Goal: Task Accomplishment & Management: Manage account settings

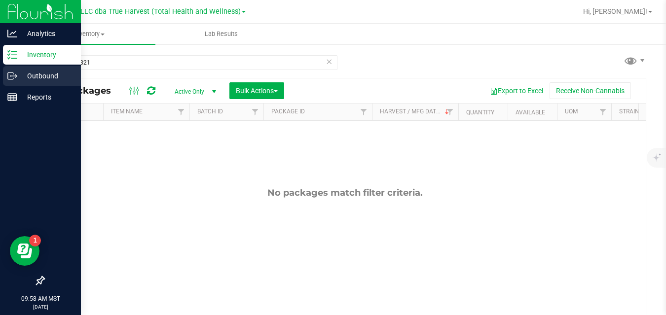
click at [9, 73] on icon at bounding box center [12, 76] width 10 height 10
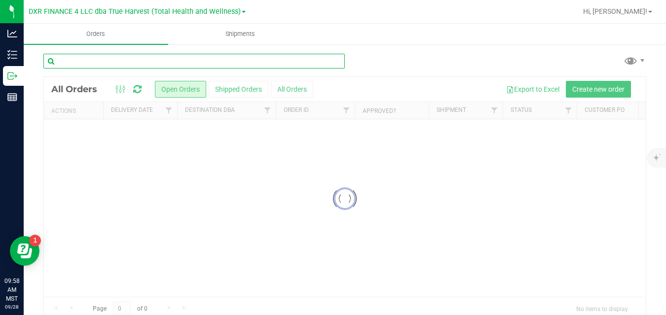
click at [130, 62] on input "text" at bounding box center [194, 61] width 302 height 15
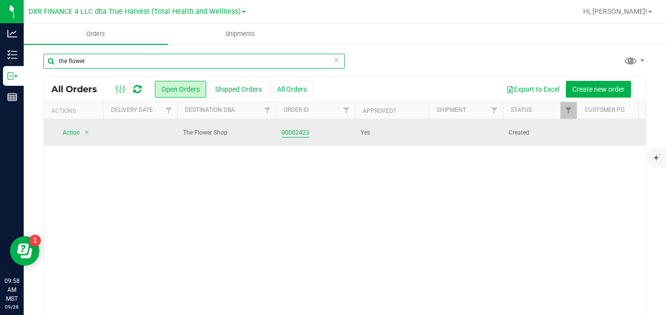
type input "the flower"
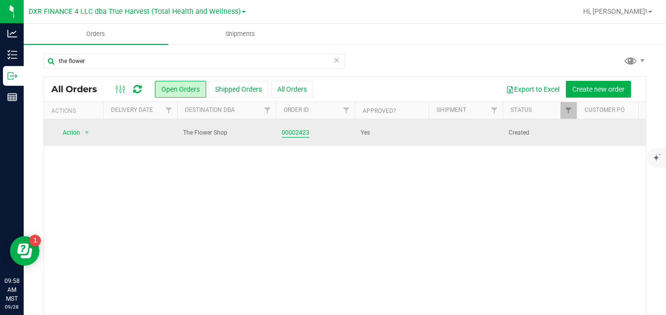
click at [294, 133] on link "00002423" at bounding box center [296, 132] width 28 height 9
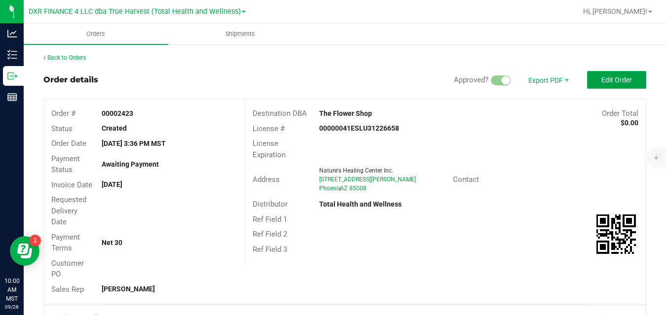
click at [607, 76] on span "Edit Order" at bounding box center [617, 80] width 31 height 8
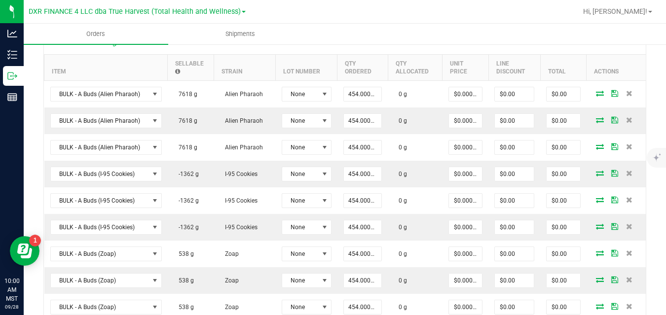
scroll to position [313, 0]
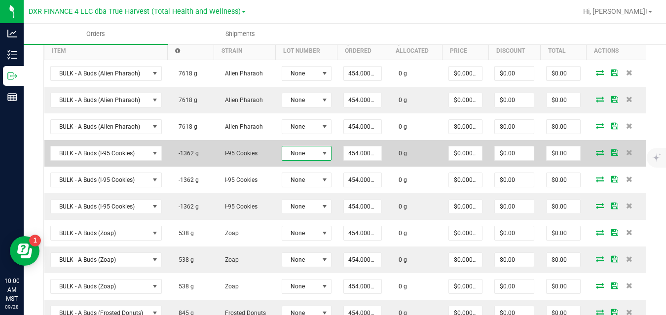
click at [306, 151] on span "None" at bounding box center [300, 154] width 37 height 14
click at [306, 153] on span "None" at bounding box center [300, 154] width 37 height 14
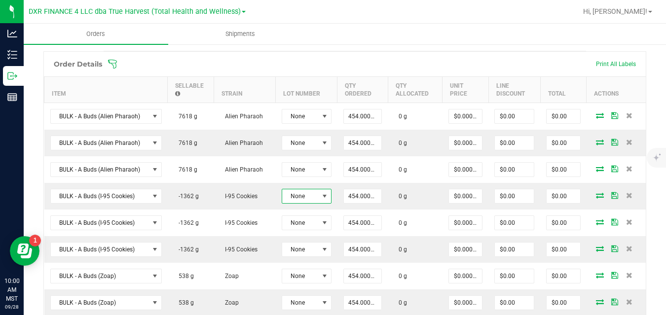
scroll to position [250, 0]
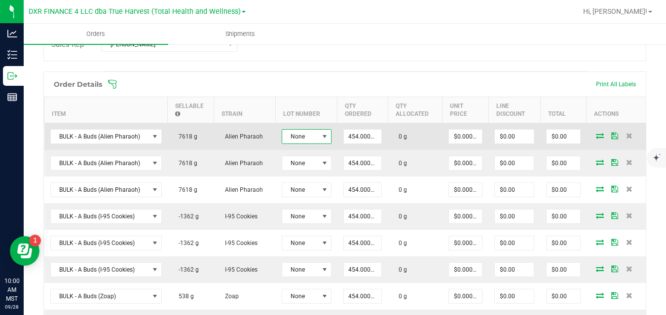
click at [302, 137] on span "None" at bounding box center [300, 137] width 37 height 14
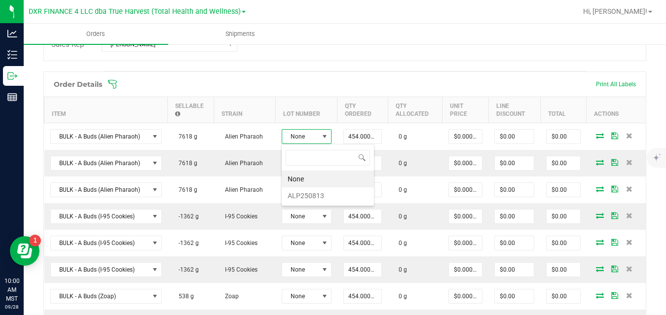
click at [349, 83] on span at bounding box center [409, 84] width 603 height 10
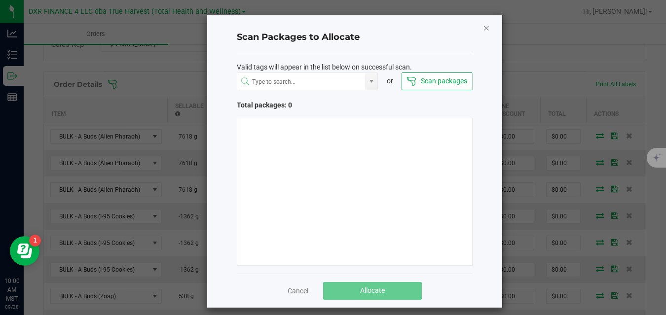
click at [484, 27] on icon "Close" at bounding box center [486, 28] width 7 height 12
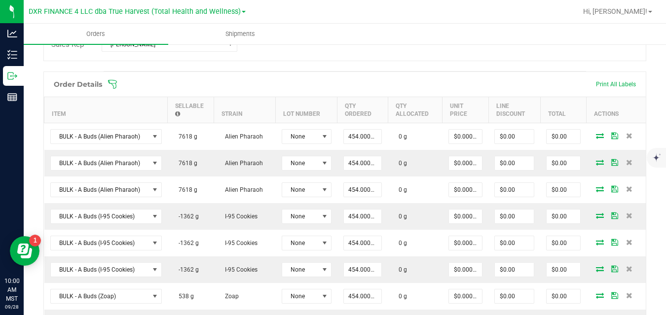
scroll to position [0, 0]
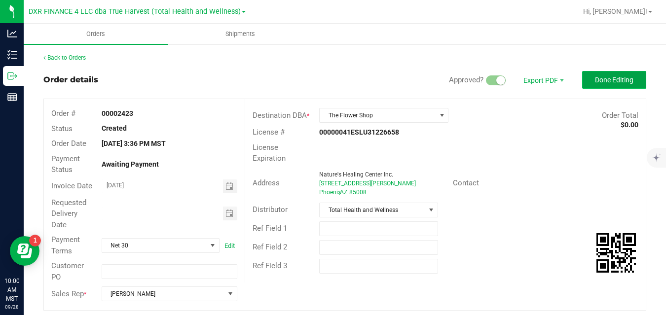
click at [624, 79] on span "Done Editing" at bounding box center [614, 80] width 39 height 8
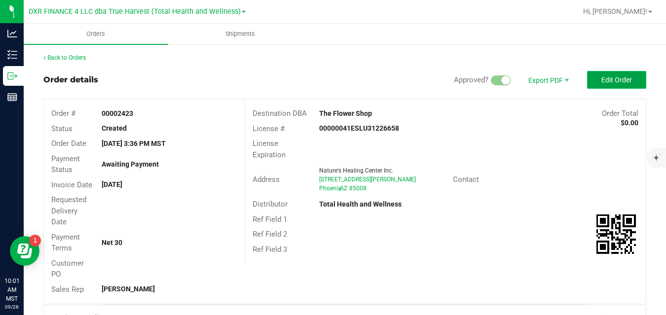
click at [620, 79] on span "Edit Order" at bounding box center [617, 80] width 31 height 8
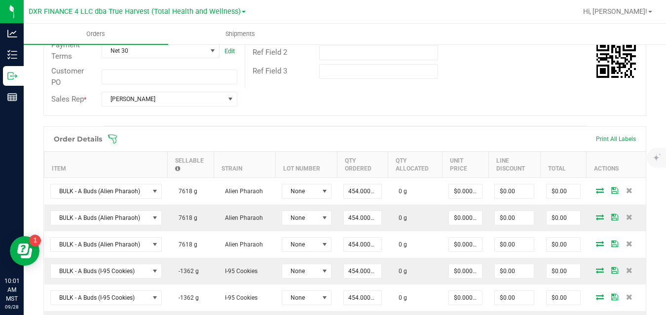
scroll to position [202, 0]
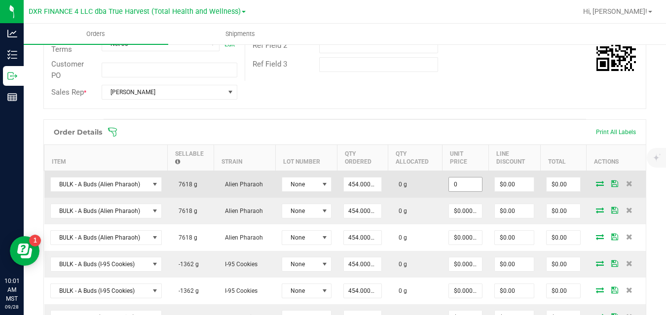
click at [463, 186] on input "0" at bounding box center [465, 185] width 33 height 14
click at [426, 187] on td "0 g" at bounding box center [415, 184] width 55 height 27
type input "$1.98238"
type input "$900.00"
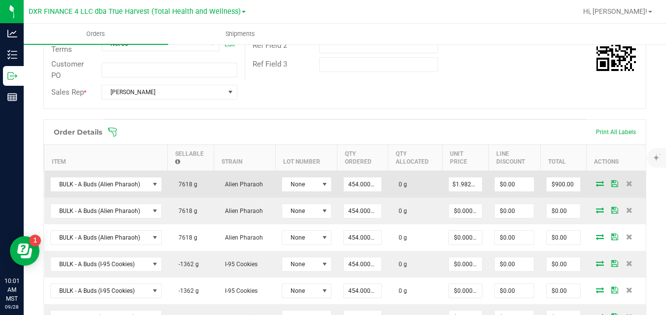
scroll to position [0, 0]
click at [466, 181] on input "1.9823788546" at bounding box center [465, 185] width 33 height 14
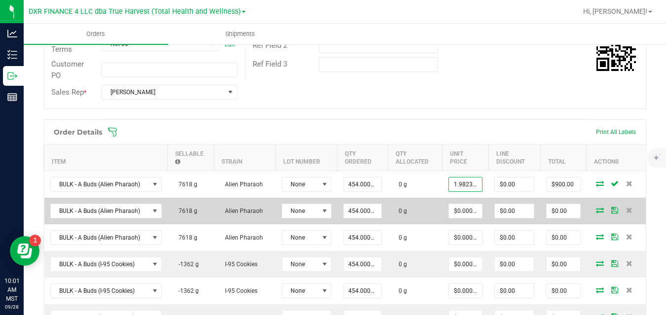
type input "$1.98238"
click at [437, 205] on td "0 g" at bounding box center [415, 211] width 55 height 27
click at [465, 210] on input "0" at bounding box center [465, 211] width 33 height 14
paste input "1.9823788546"
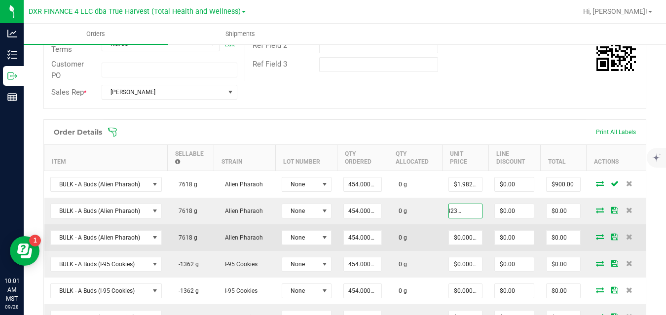
type input "$1.98238"
type input "$900.00"
click at [430, 234] on td "0 g" at bounding box center [415, 238] width 55 height 27
click at [460, 238] on input "0" at bounding box center [465, 238] width 33 height 14
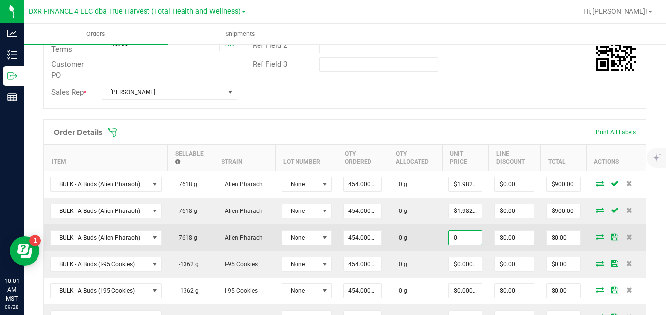
paste input "1.9823788546"
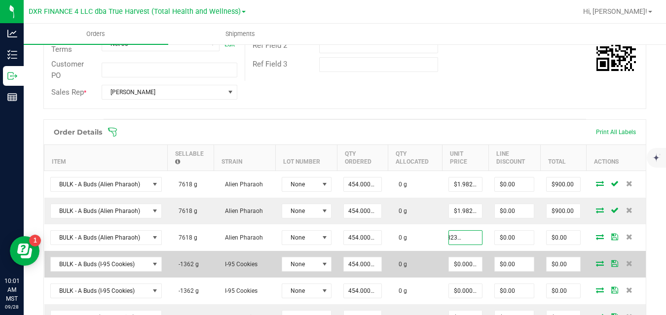
type input "$1.98238"
type input "$900.00"
click at [432, 264] on td "0 g" at bounding box center [415, 264] width 55 height 27
click at [463, 264] on input "0" at bounding box center [465, 265] width 33 height 14
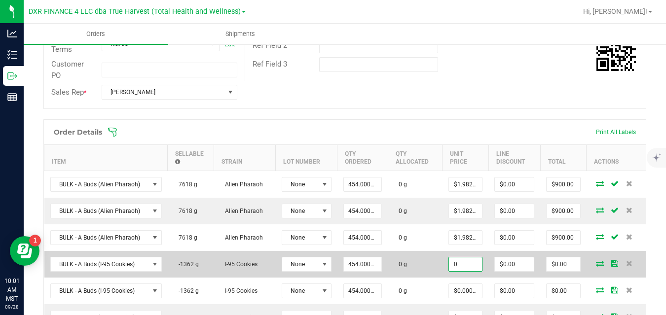
paste input "1.9823788546"
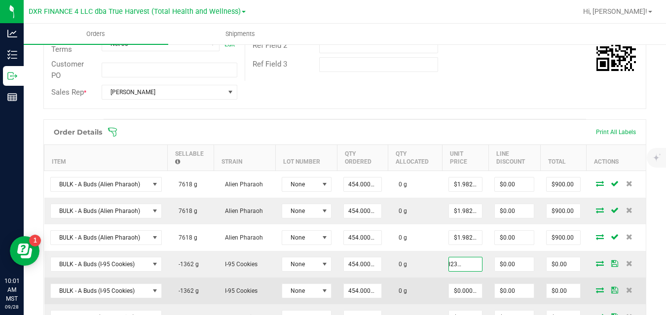
click at [428, 284] on td "0 g" at bounding box center [415, 291] width 55 height 27
type input "$1.98238"
type input "$900.00"
click at [461, 290] on input "0" at bounding box center [465, 291] width 33 height 14
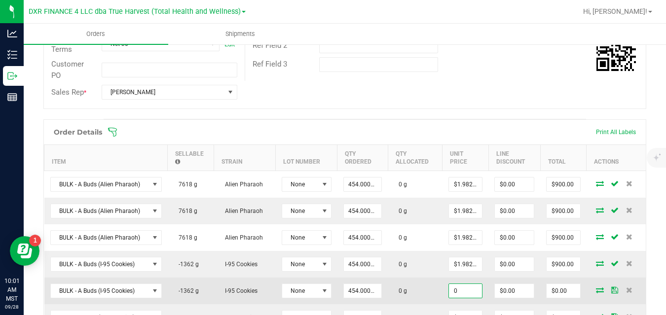
paste input "1.9823788546"
click at [433, 292] on td "0 g" at bounding box center [415, 291] width 55 height 27
type input "$1.98238"
type input "$900.00"
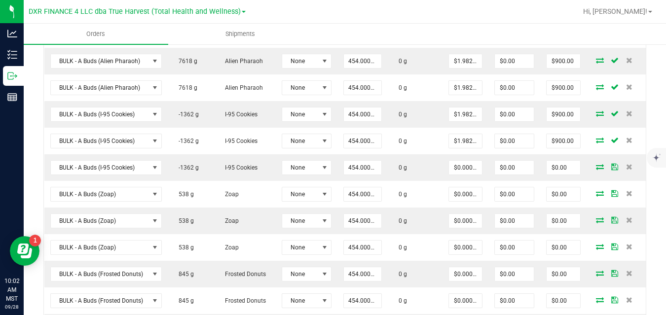
scroll to position [380, 0]
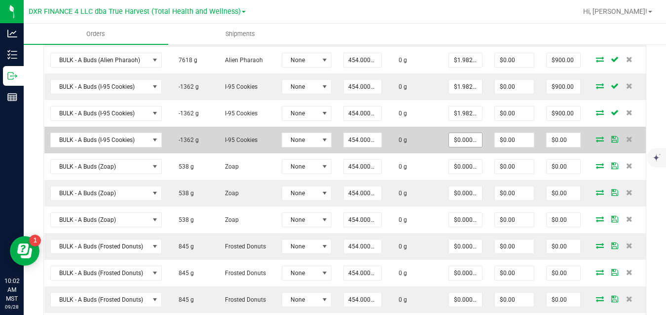
click at [465, 140] on input "$0.00000" at bounding box center [465, 140] width 33 height 14
paste input "1.9823788546"
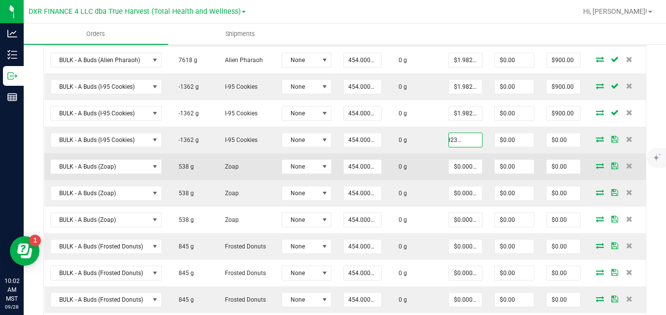
click at [428, 161] on td "0 g" at bounding box center [415, 167] width 55 height 27
type input "$1.98238"
type input "$900.00"
click at [460, 166] on input "0" at bounding box center [465, 167] width 33 height 14
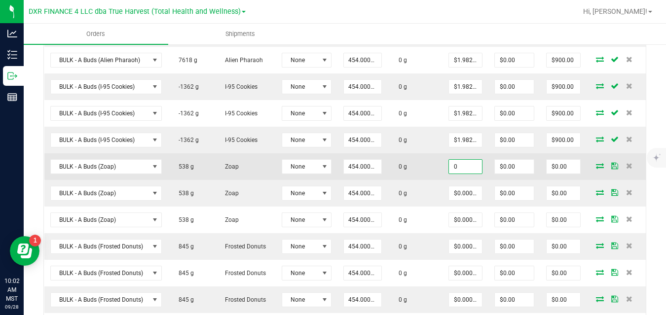
paste input "1.9823788546"
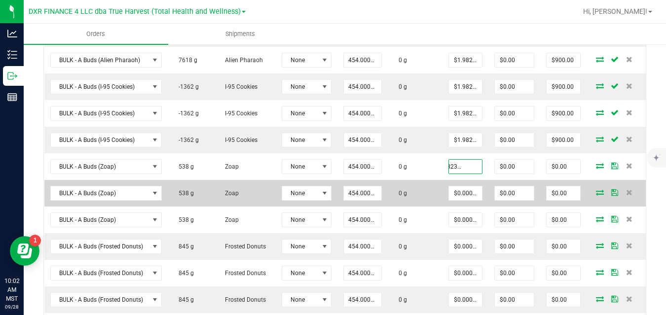
type input "$1.98238"
type input "$900.00"
click at [430, 191] on td "0 g" at bounding box center [415, 193] width 55 height 27
click at [461, 192] on input "0" at bounding box center [465, 194] width 33 height 14
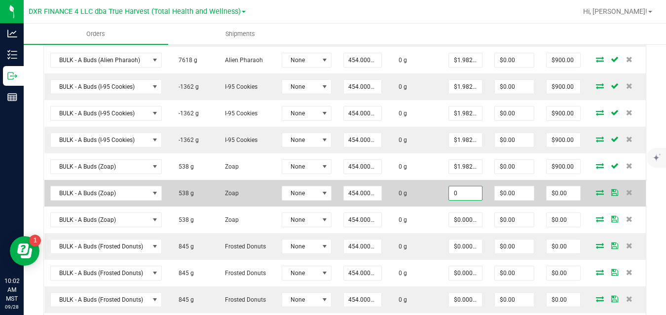
paste input "1.9823788546"
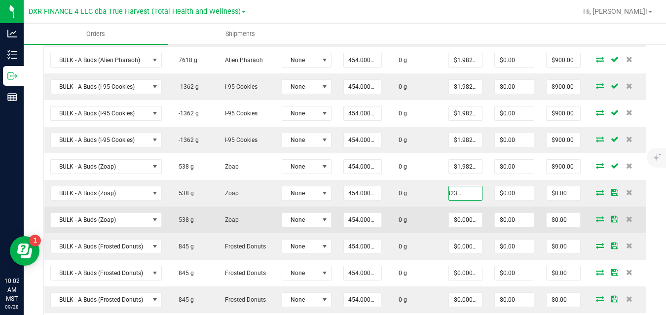
type input "$1.98238"
type input "$900.00"
click at [433, 213] on td "0 g" at bounding box center [415, 220] width 55 height 27
click at [457, 222] on input "0" at bounding box center [465, 220] width 33 height 14
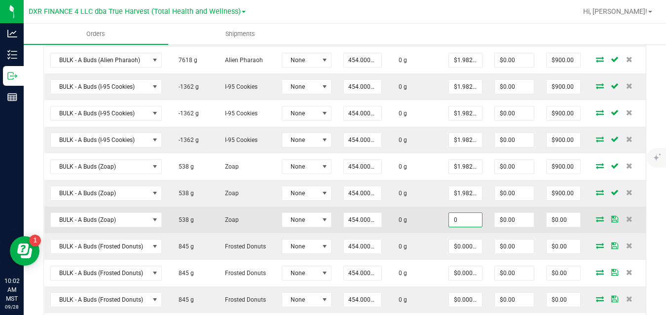
paste input "1.9823788546"
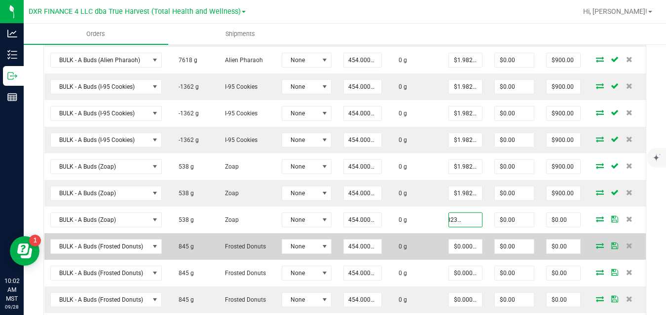
type input "$1.98238"
type input "$900.00"
click at [428, 238] on td "0 g" at bounding box center [415, 246] width 55 height 27
click at [459, 246] on input "0" at bounding box center [465, 247] width 33 height 14
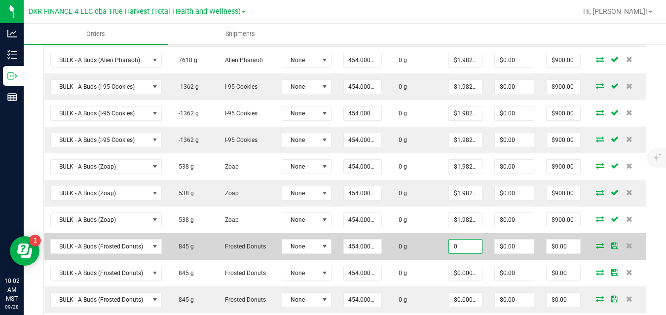
paste input "1.9823788546"
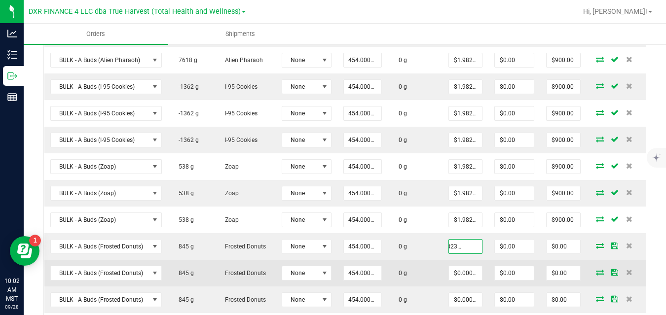
type input "$1.98238"
type input "$900.00"
click at [436, 268] on td "0 g" at bounding box center [415, 273] width 55 height 27
click at [458, 273] on input "0" at bounding box center [465, 274] width 33 height 14
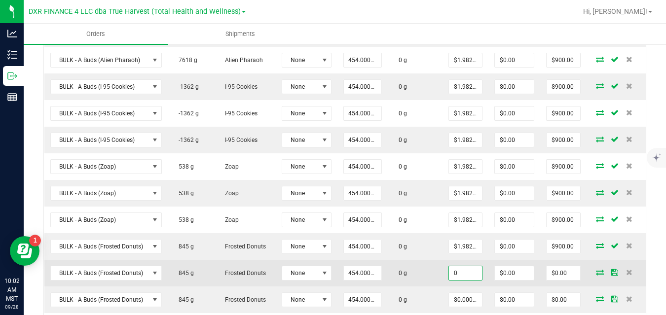
paste input "1.9823788546"
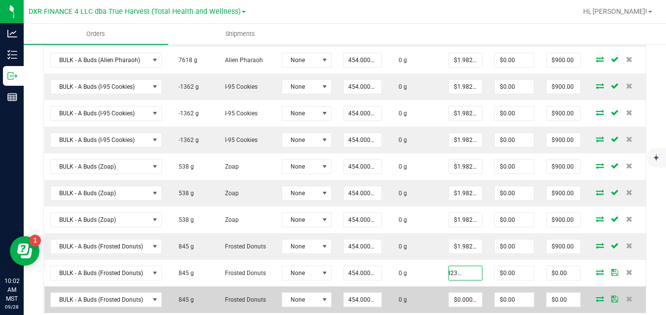
type input "$1.98238"
type input "$900.00"
click at [429, 289] on td "0 g" at bounding box center [415, 300] width 55 height 27
click at [458, 300] on input "0" at bounding box center [465, 300] width 33 height 14
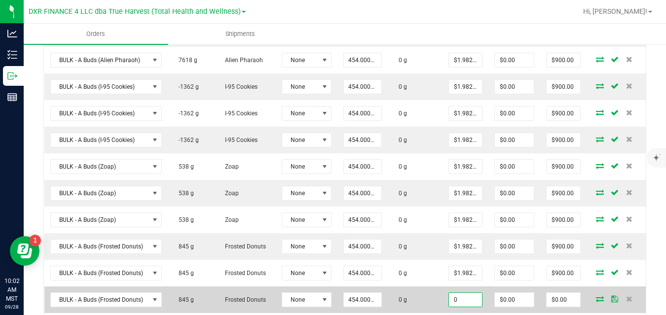
paste input "1.9823788546"
type input "$1.98238"
type input "$900.00"
click at [428, 304] on td "0 g" at bounding box center [415, 300] width 55 height 27
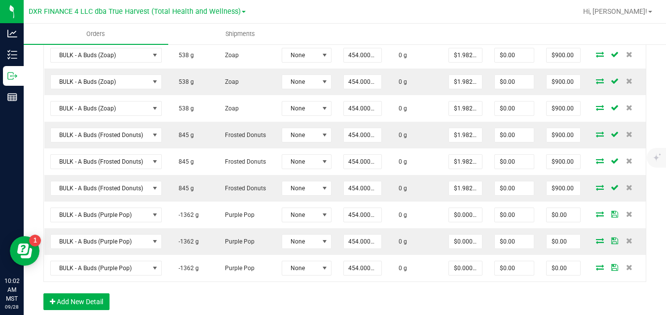
scroll to position [557, 0]
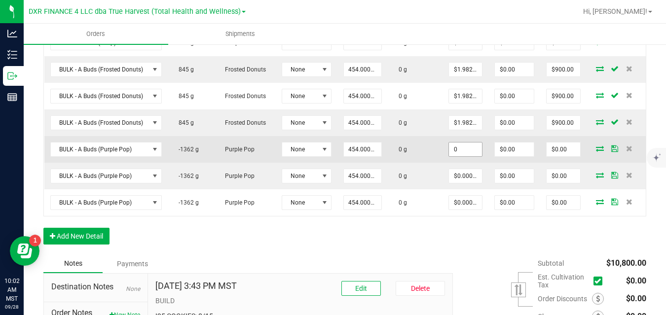
click at [463, 152] on input "0" at bounding box center [465, 150] width 33 height 14
paste input "1.9823788546"
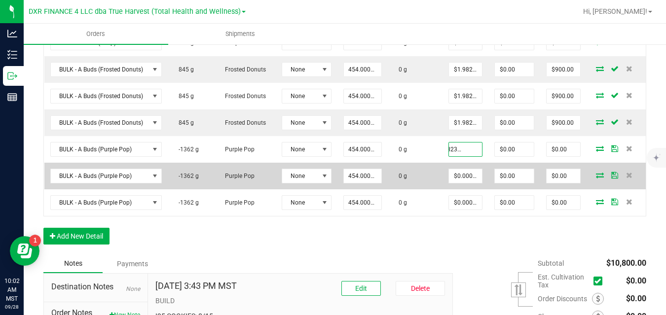
click at [432, 171] on td "0 g" at bounding box center [415, 176] width 55 height 27
type input "$1.98238"
type input "$900.00"
click at [463, 175] on input "0" at bounding box center [465, 176] width 33 height 14
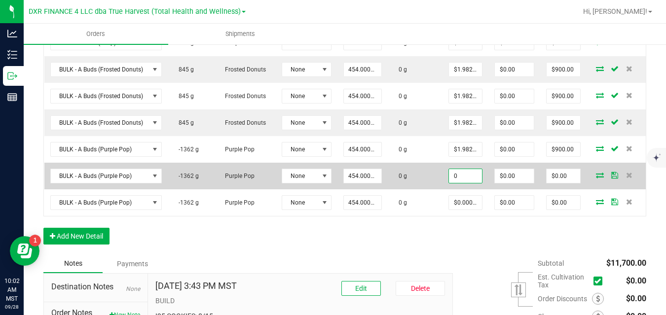
paste input "1.9823788546"
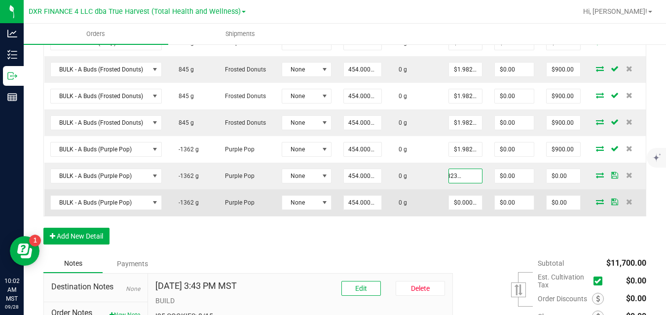
type input "$1.98238"
type input "$900.00"
click at [438, 196] on td "0 g" at bounding box center [415, 203] width 55 height 27
click at [463, 200] on input "0" at bounding box center [465, 203] width 33 height 14
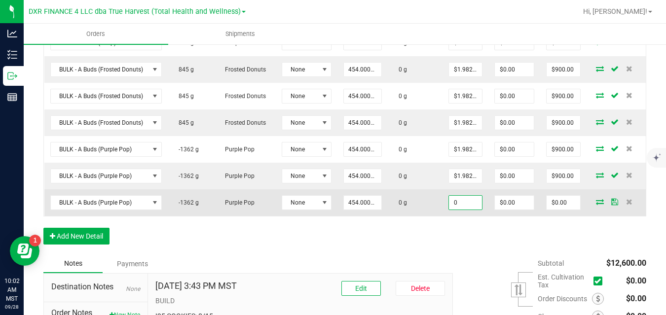
paste input "1.9823788546"
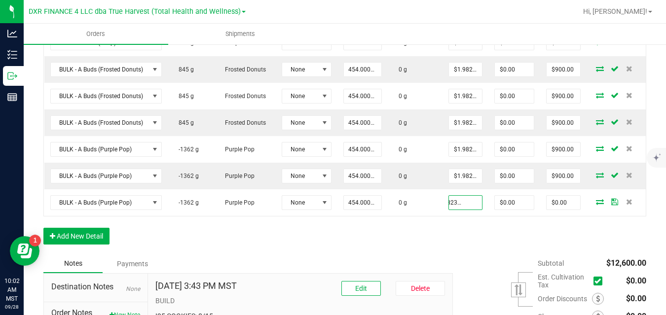
type input "$1.98238"
type input "$900.00"
click at [439, 227] on div "Order Details Print All Labels Item Sellable Strain Lot Number Qty Ordered Qty …" at bounding box center [344, 10] width 603 height 490
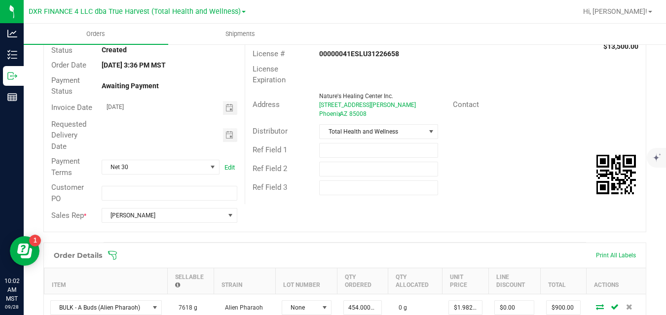
scroll to position [0, 0]
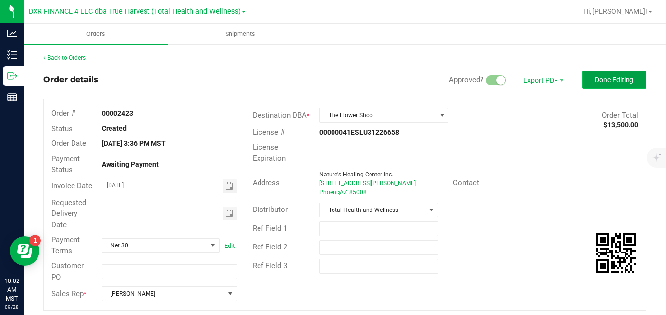
click at [630, 79] on button "Done Editing" at bounding box center [614, 80] width 64 height 18
